Goal: Task Accomplishment & Management: Manage account settings

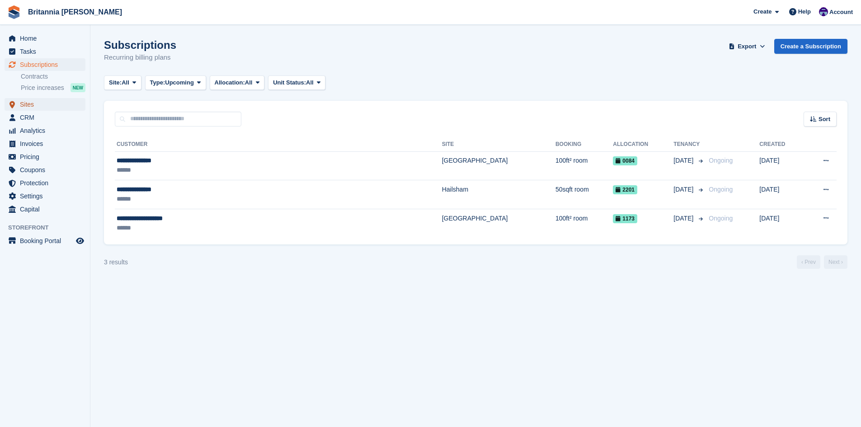
click at [34, 108] on span "Sites" at bounding box center [47, 104] width 54 height 13
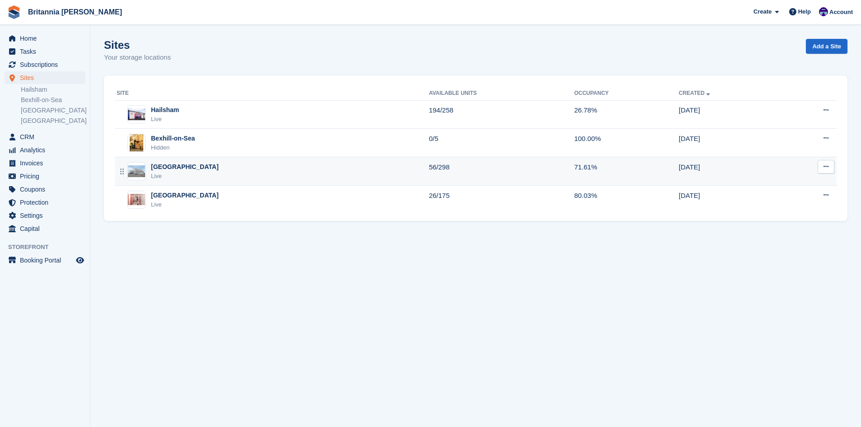
click at [190, 169] on div "Eastbourne Live" at bounding box center [273, 171] width 312 height 19
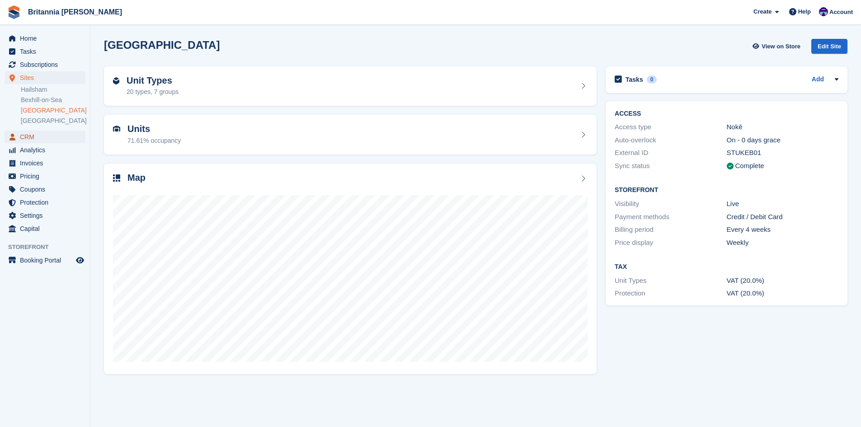
click at [35, 142] on span "CRM" at bounding box center [47, 137] width 54 height 13
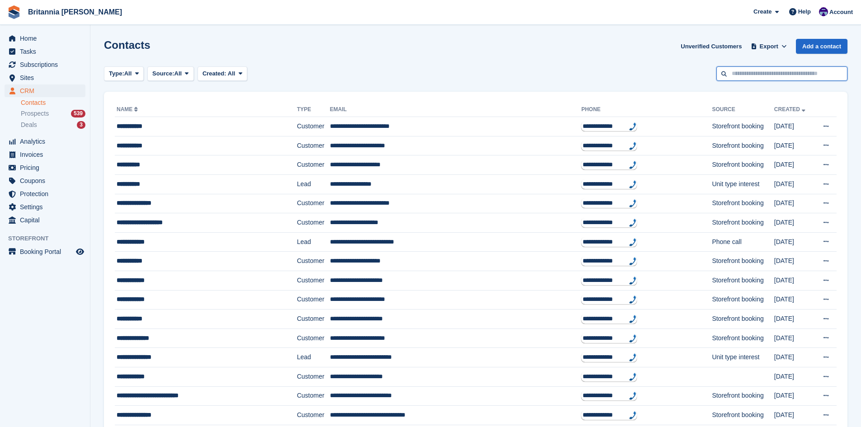
click at [778, 70] on input "text" at bounding box center [781, 73] width 131 height 15
type input "****"
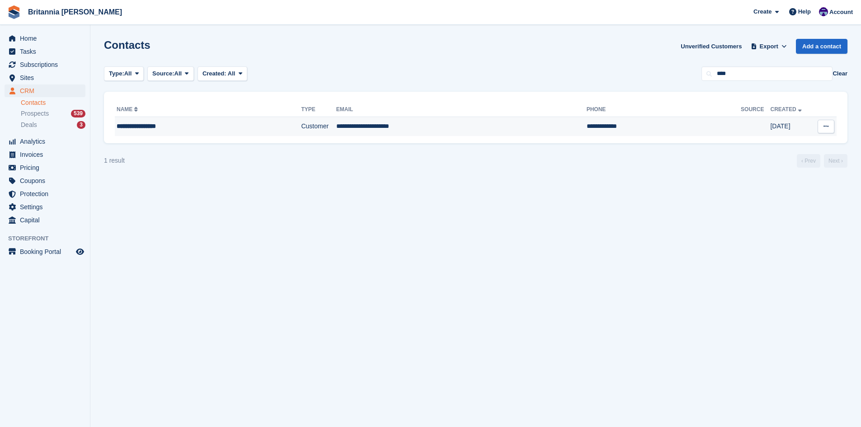
click at [151, 127] on div "**********" at bounding box center [189, 126] width 145 height 9
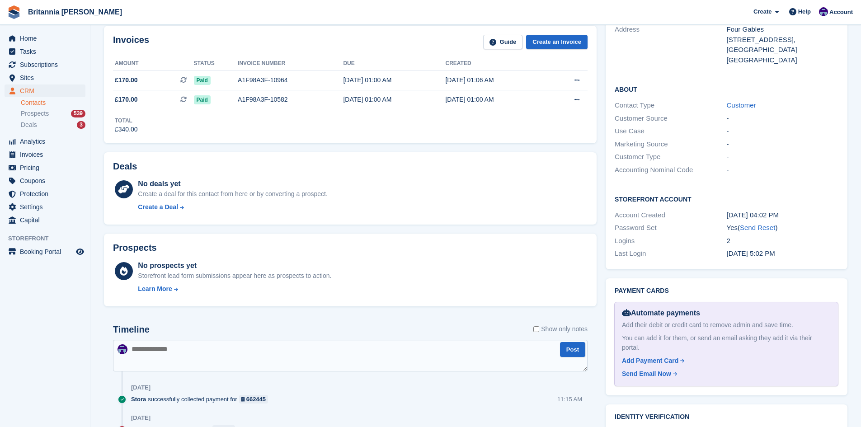
scroll to position [45, 0]
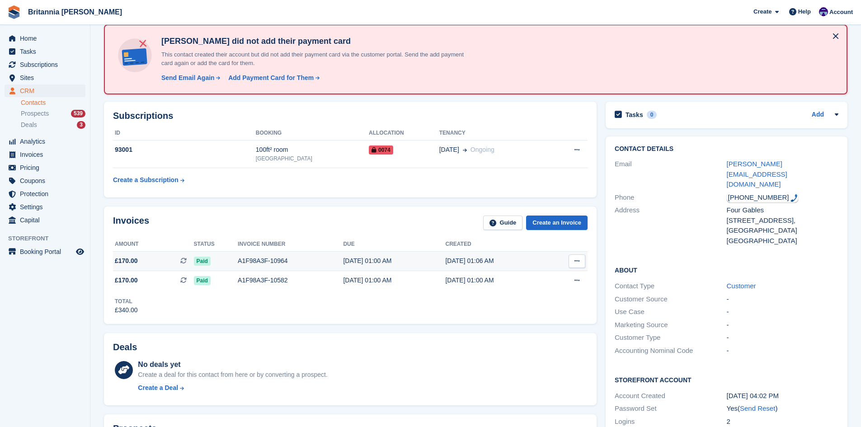
click at [258, 260] on div "A1F98A3F-10964" at bounding box center [290, 260] width 105 height 9
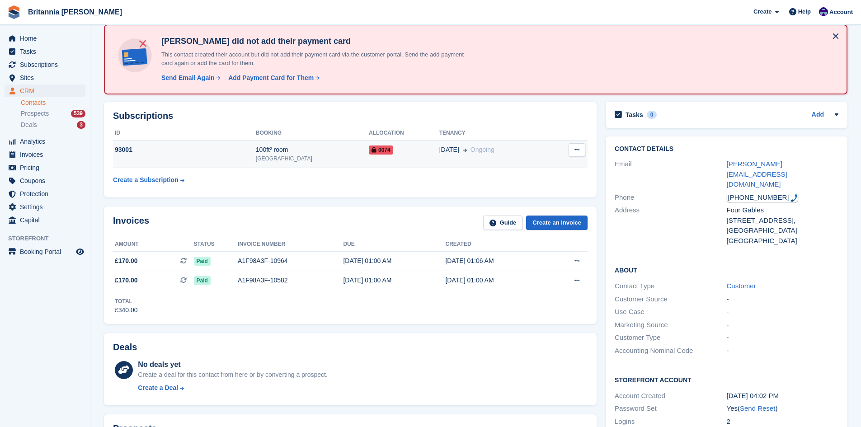
click at [126, 152] on div "93001" at bounding box center [184, 149] width 143 height 9
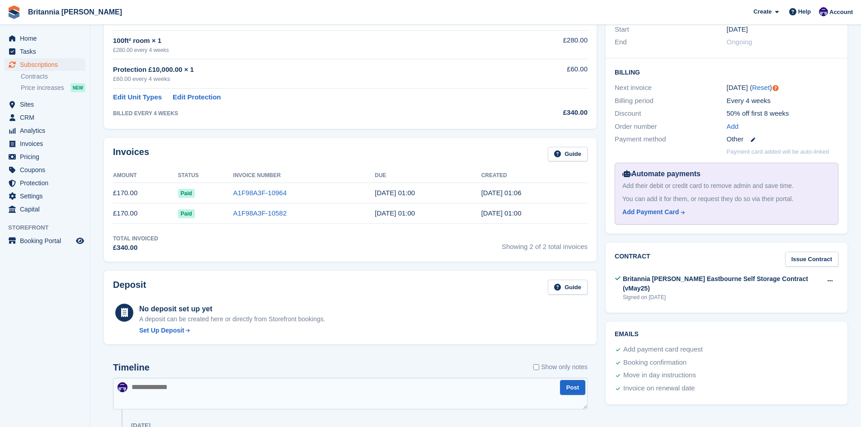
scroll to position [90, 0]
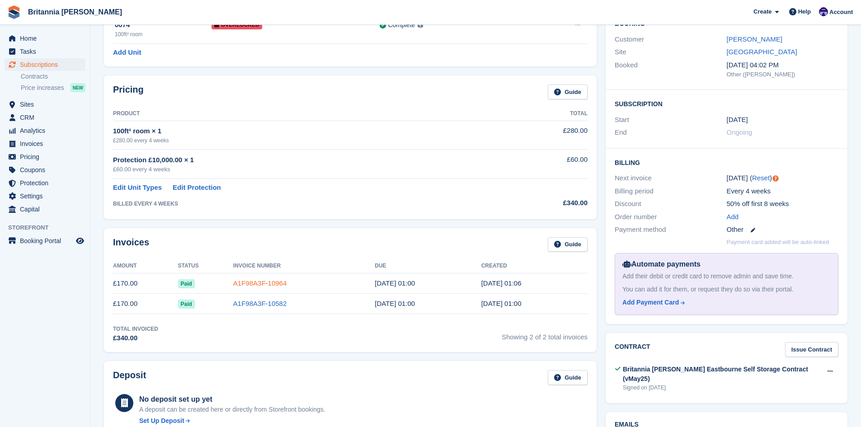
click at [260, 284] on link "A1F98A3F-10964" at bounding box center [259, 283] width 53 height 8
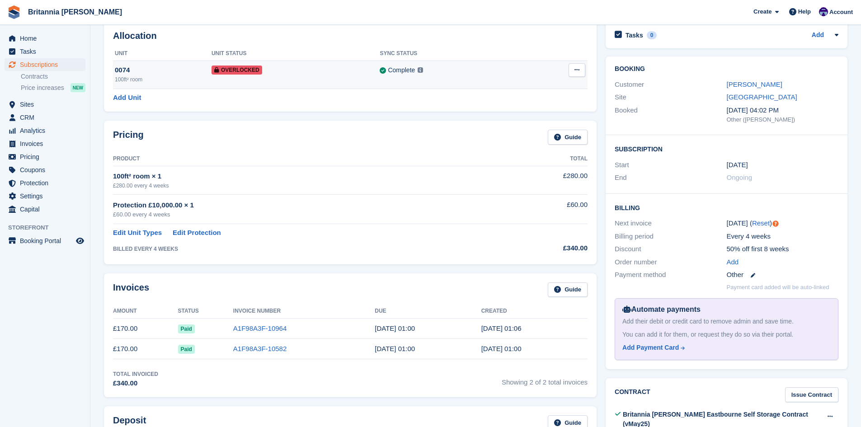
click at [127, 78] on div "100ft² room" at bounding box center [163, 79] width 97 height 8
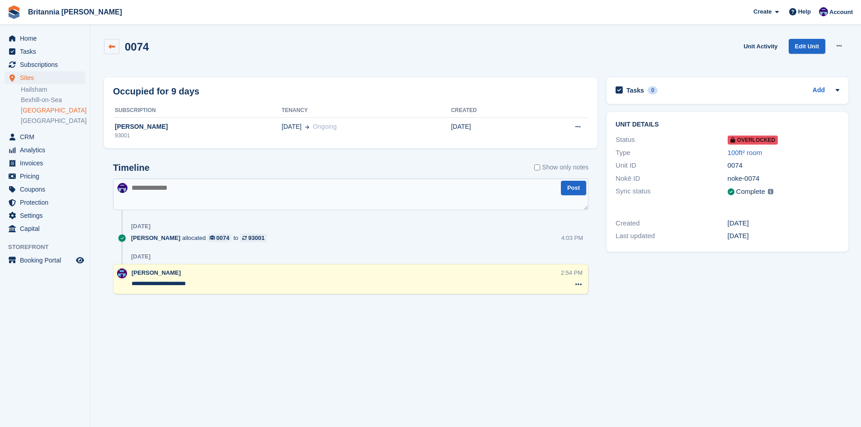
click at [108, 44] on link at bounding box center [111, 46] width 15 height 15
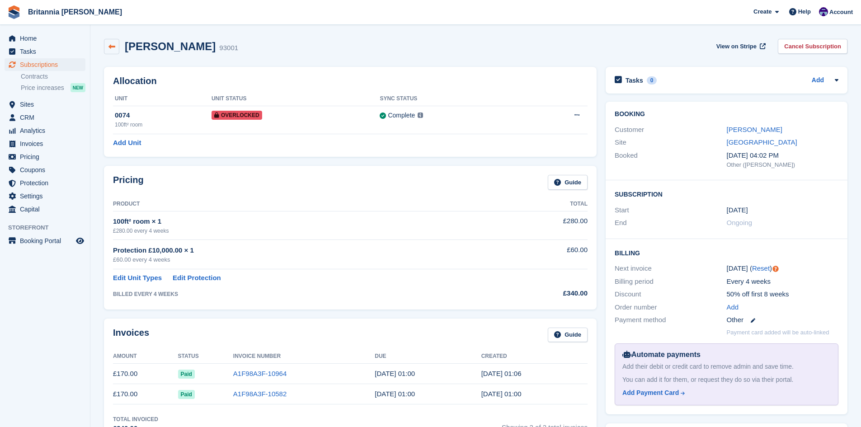
click at [117, 52] on link at bounding box center [111, 46] width 15 height 15
click at [759, 132] on link "[PERSON_NAME]" at bounding box center [755, 130] width 56 height 8
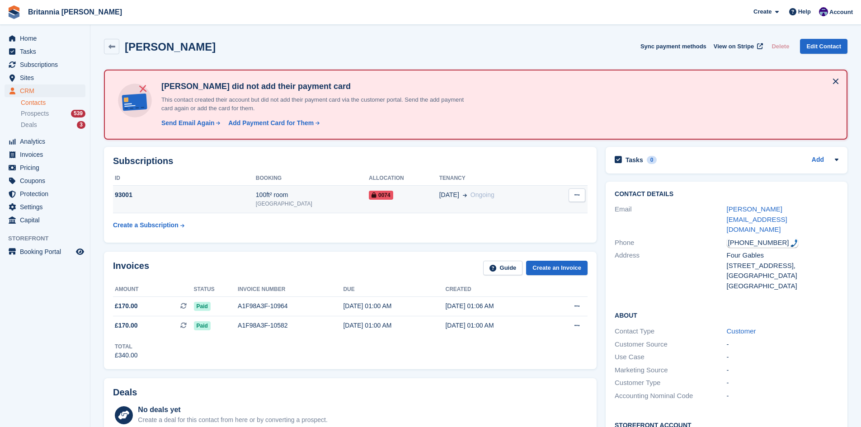
click at [126, 193] on div "93001" at bounding box center [184, 194] width 143 height 9
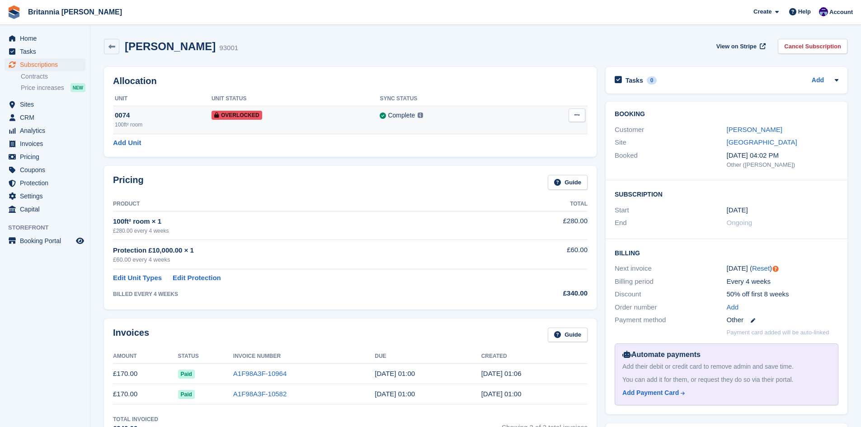
click at [582, 117] on button at bounding box center [576, 115] width 17 height 14
click at [523, 131] on p "Remove Overlock" at bounding box center [541, 133] width 79 height 12
